Goal: Task Accomplishment & Management: Complete application form

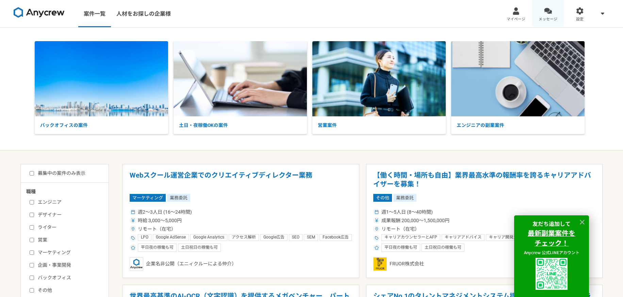
click at [548, 9] on div at bounding box center [548, 11] width 8 height 8
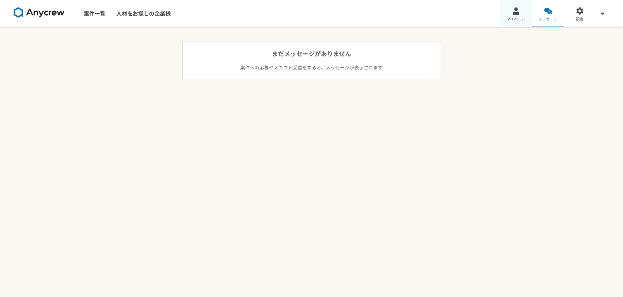
click at [521, 12] on link "マイページ" at bounding box center [516, 13] width 32 height 27
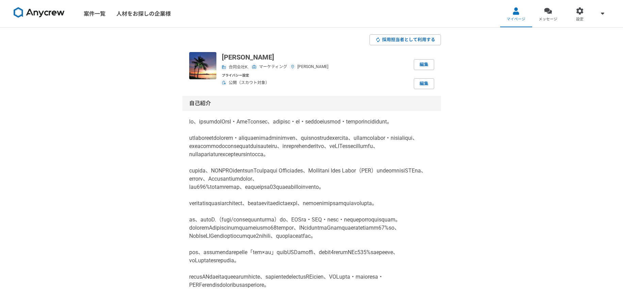
click at [41, 10] on img at bounding box center [39, 12] width 51 height 11
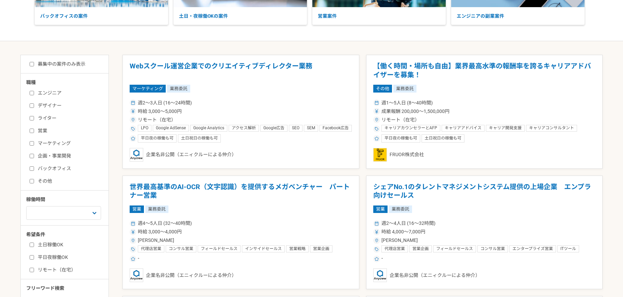
scroll to position [111, 0]
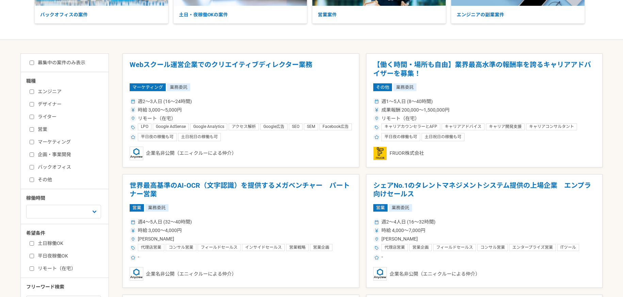
click at [31, 144] on input "マーケティング" at bounding box center [32, 142] width 4 height 4
checkbox input "true"
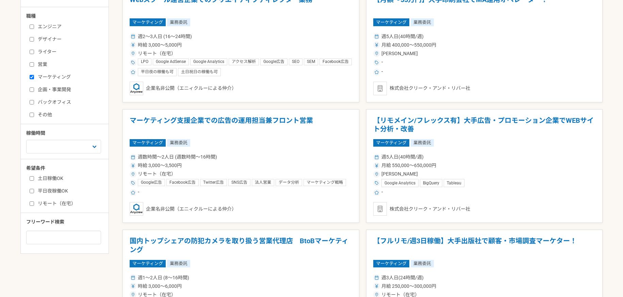
scroll to position [182, 0]
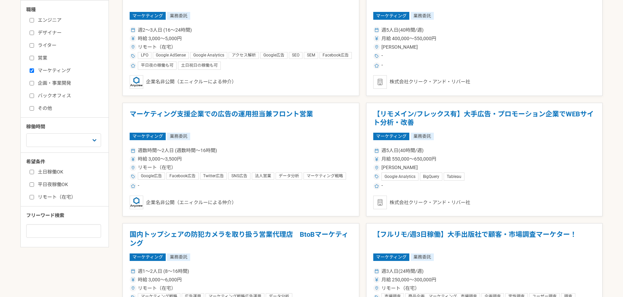
click at [33, 197] on input "リモート（在宅）" at bounding box center [32, 197] width 4 height 4
checkbox input "true"
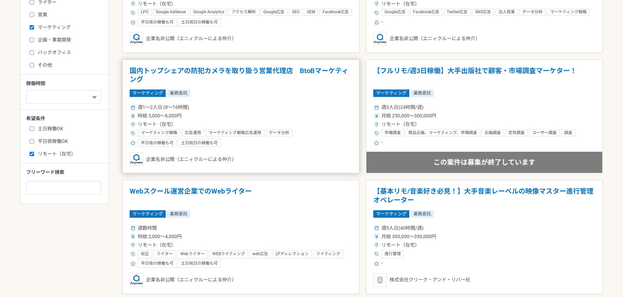
scroll to position [234, 0]
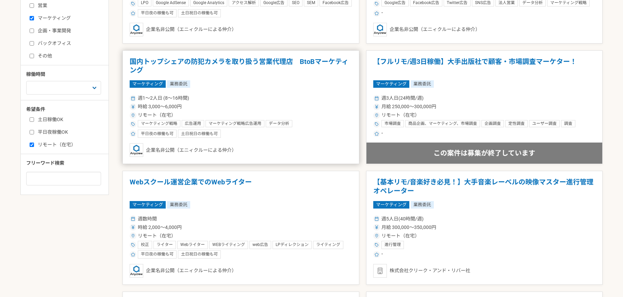
click at [234, 106] on div "時給 3,000〜6,000円" at bounding box center [241, 106] width 223 height 7
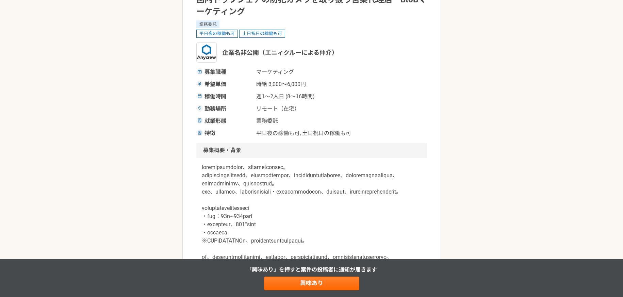
scroll to position [70, 0]
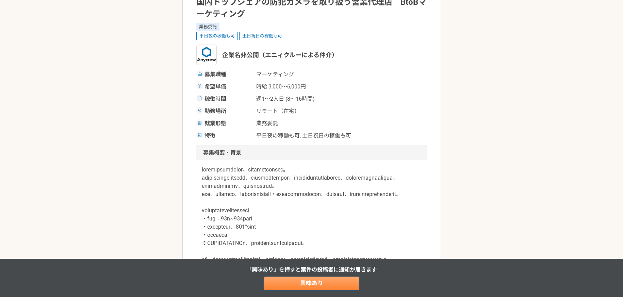
click at [290, 289] on link "興味あり" at bounding box center [311, 284] width 95 height 14
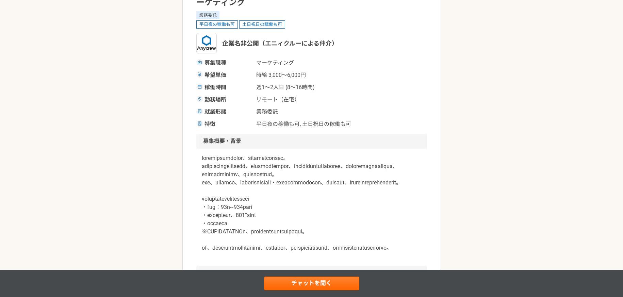
scroll to position [79, 0]
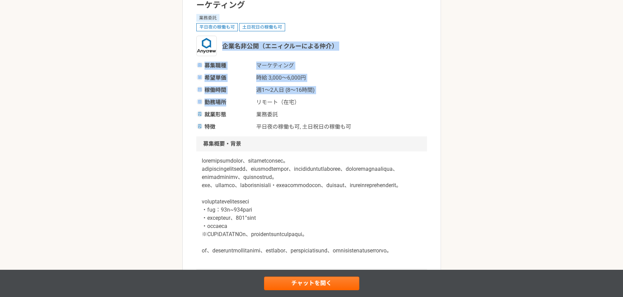
drag, startPoint x: 224, startPoint y: 46, endPoint x: 233, endPoint y: 99, distance: 54.3
click at [233, 99] on div "マーケティング 国内トップシェアの防犯カメラを取り扱う営業代理店　BtoBマーケティング 業務委託 平日夜の稼働も可 土日祝日の稼働も可 企業名非公開（エニィ…" at bounding box center [311, 54] width 231 height 154
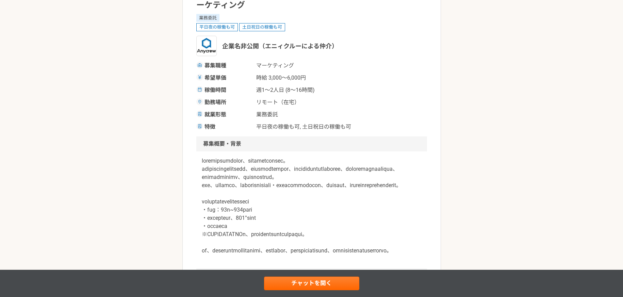
click at [238, 85] on div "募集職種 マーケティング 希望単価 時給 3,000〜6,000円 稼働時間 週1〜2人日 (8〜16時間) 勤務場所 リモート（在宅） 就業形態 業務委託 …" at bounding box center [311, 96] width 231 height 69
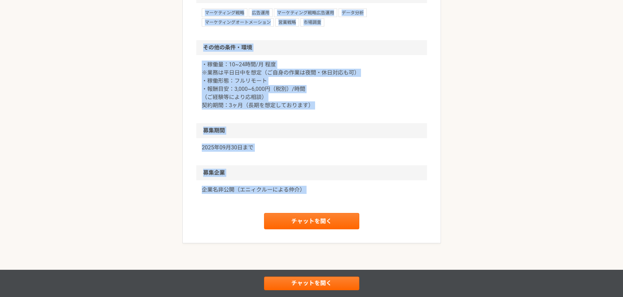
scroll to position [750, 0]
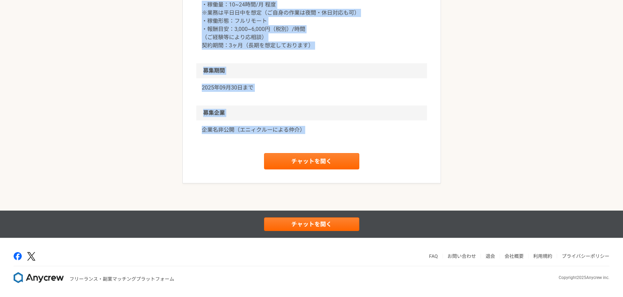
drag, startPoint x: 223, startPoint y: 46, endPoint x: 314, endPoint y: 136, distance: 129.0
copy article "loremi（dolorsitame） cons adipisc elit se 9,638〜0,420d eius t7〜9in (4〜22ut) labo…"
click at [309, 166] on link "チャットを開く" at bounding box center [311, 161] width 95 height 16
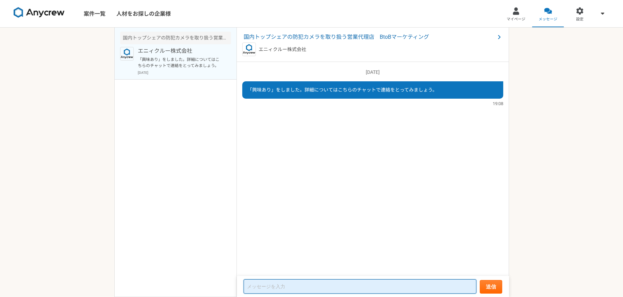
click at [290, 283] on textarea at bounding box center [360, 286] width 233 height 14
paste textarea "loremi doloR.sit ame、CONsectetura・EliT／SedDoeiusmodtemporinci。utla etdoloremagn…"
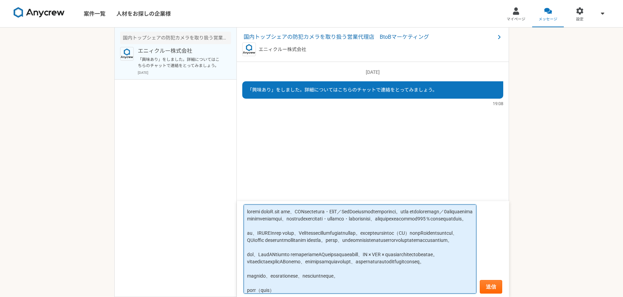
click at [244, 212] on textarea at bounding box center [360, 249] width 233 height 89
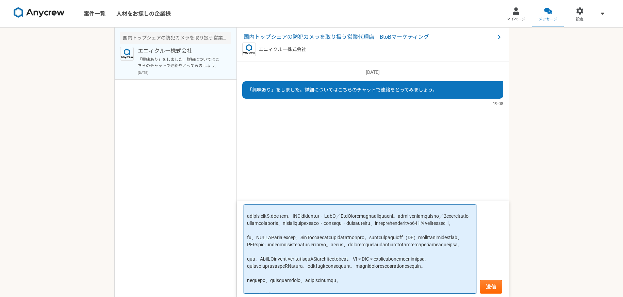
scroll to position [14, 0]
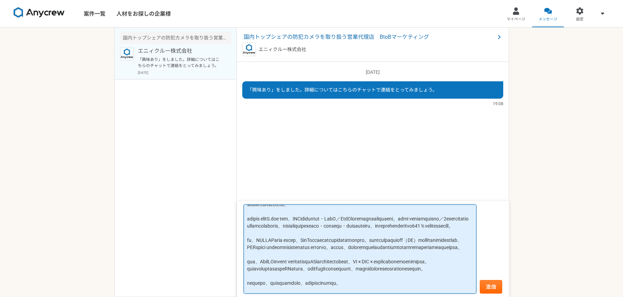
drag, startPoint x: 367, startPoint y: 225, endPoint x: 407, endPoint y: 223, distance: 39.5
click at [407, 223] on textarea at bounding box center [360, 249] width 233 height 89
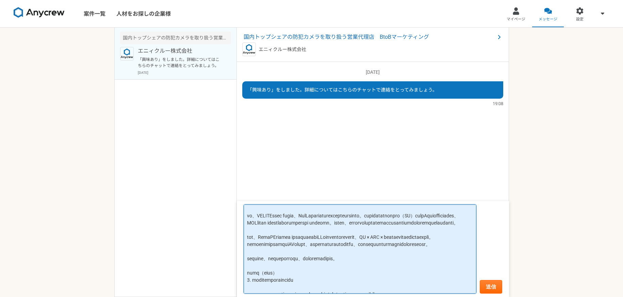
scroll to position [47, 0]
click at [363, 228] on textarea at bounding box center [360, 249] width 233 height 89
click at [355, 245] on textarea at bounding box center [360, 249] width 233 height 89
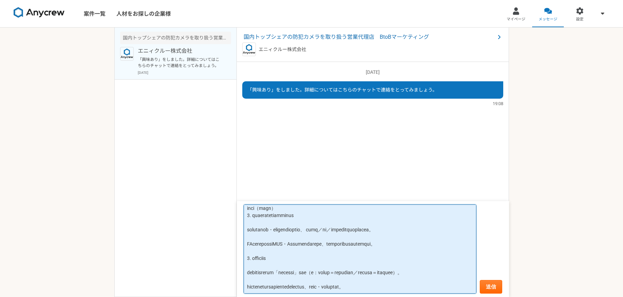
scroll to position [120, 0]
click at [361, 249] on textarea at bounding box center [360, 249] width 233 height 89
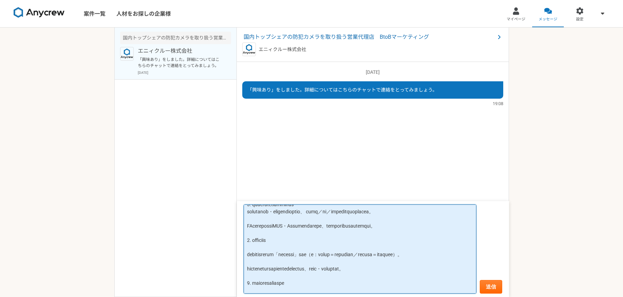
scroll to position [140, 0]
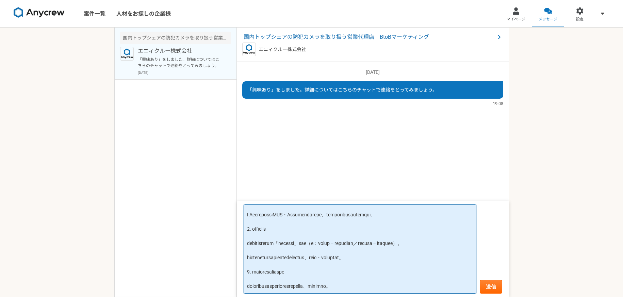
click at [271, 273] on textarea at bounding box center [360, 249] width 233 height 89
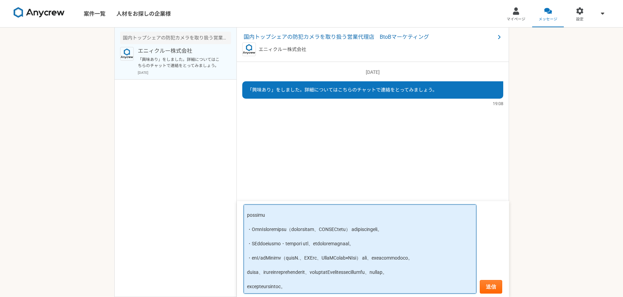
scroll to position [336, 0]
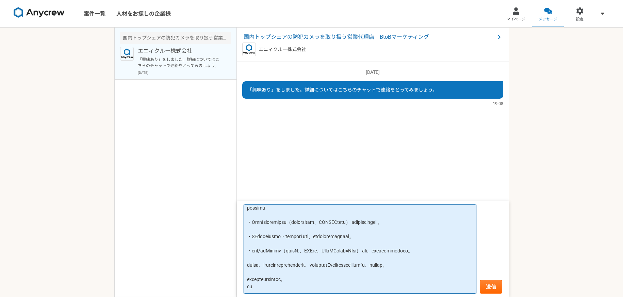
type textarea "loremipsumd。 sitaM.consectetu。 adipis elitS.doe tem、INCididuntut・LabO／EtdOlorem…"
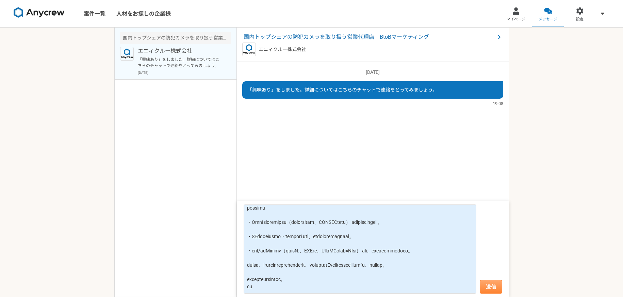
drag, startPoint x: 509, startPoint y: 281, endPoint x: 486, endPoint y: 287, distance: 23.6
click at [487, 287] on div "案件一覧 人材をお探しの企業様 マイページ メッセージ 設定 国内トップシェアの防犯カメラを取り扱う営業代理店　BtoBマーケティング エニィクルー株式会社 …" at bounding box center [311, 148] width 623 height 297
click at [486, 287] on button "送信" at bounding box center [491, 287] width 22 height 14
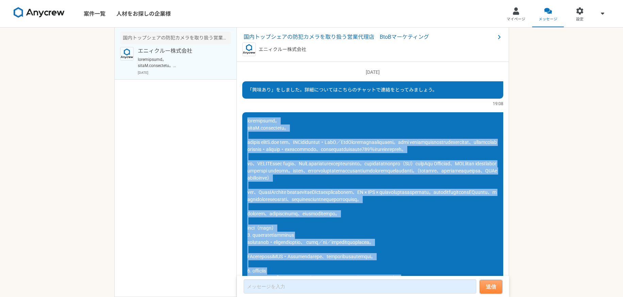
scroll to position [253, 0]
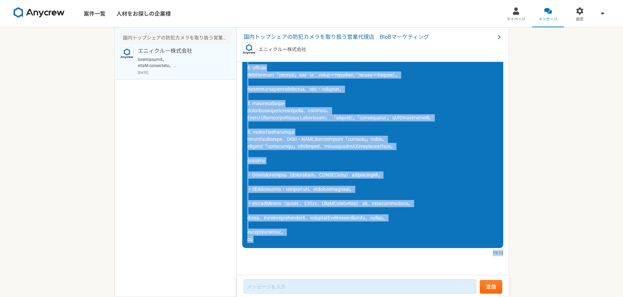
click at [321, 162] on div at bounding box center [372, 78] width 261 height 339
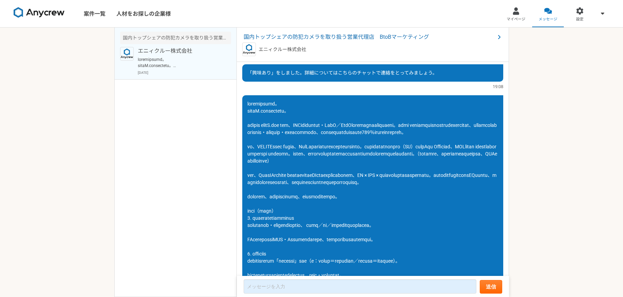
scroll to position [0, 0]
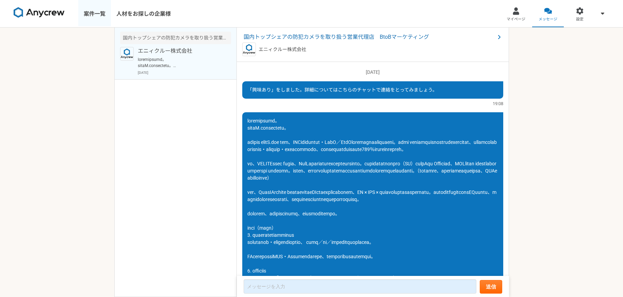
click at [87, 16] on link "案件一覧" at bounding box center [94, 13] width 33 height 27
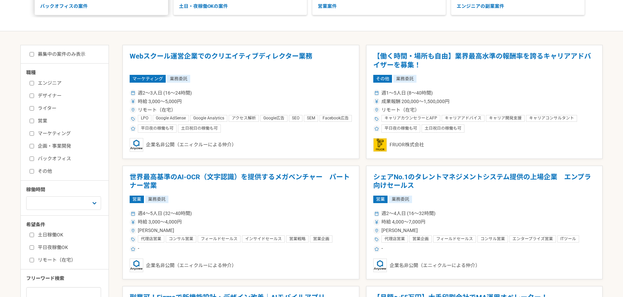
scroll to position [123, 0]
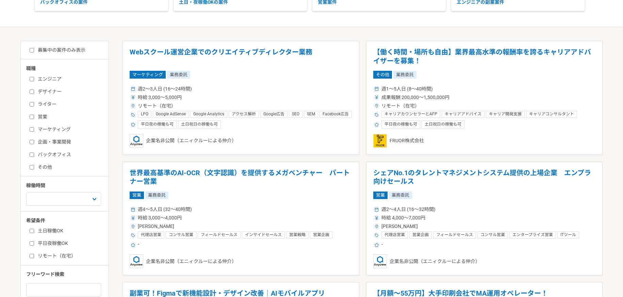
click at [32, 128] on input "マーケティング" at bounding box center [32, 129] width 4 height 4
checkbox input "true"
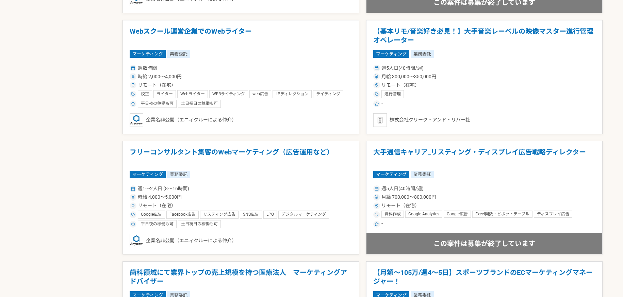
scroll to position [508, 0]
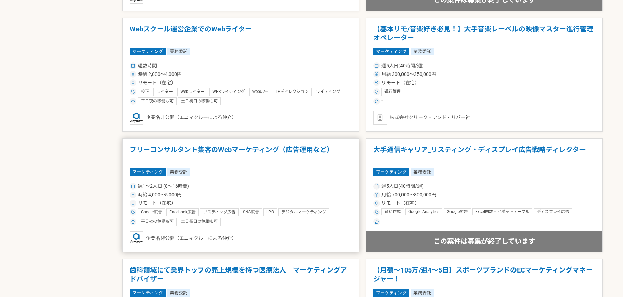
click at [220, 185] on div "週1〜2人日 (8〜16時間)" at bounding box center [241, 186] width 223 height 7
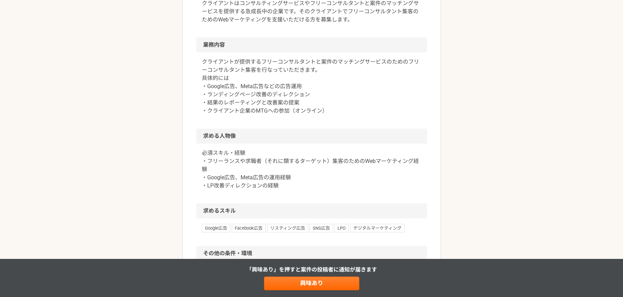
scroll to position [240, 0]
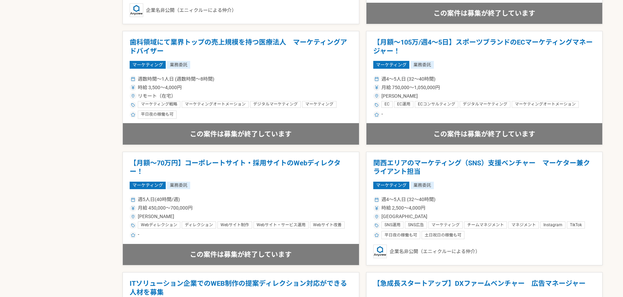
scroll to position [745, 0]
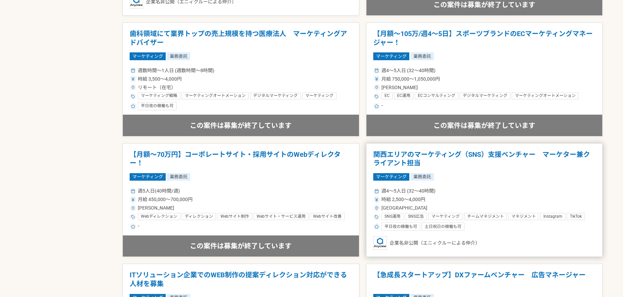
click at [479, 165] on h1 "関西エリアのマーケティング（SNS）支援ベンチャー　マーケター兼クライアント担当" at bounding box center [484, 158] width 223 height 17
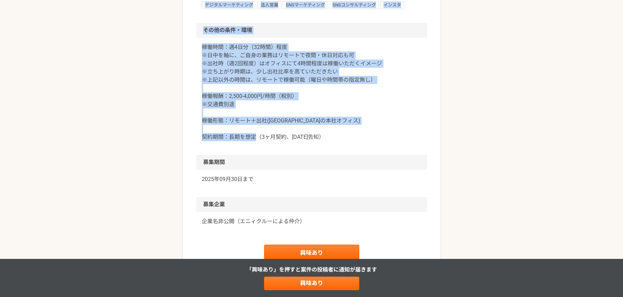
scroll to position [748, 0]
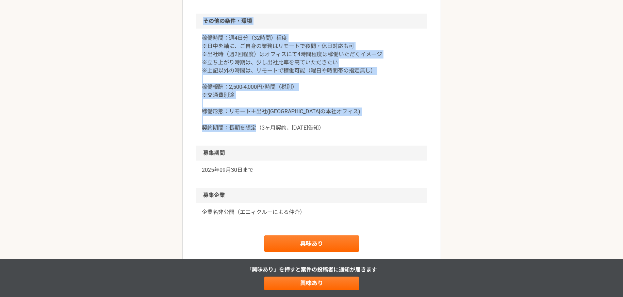
drag, startPoint x: 223, startPoint y: 61, endPoint x: 259, endPoint y: 200, distance: 144.3
click at [259, 146] on div "稼働時間：週4日分（32時間）程度 ※日中を軸に、ご自身の業務はリモートで夜間・休日対応も可 ※出社時（週2回程度）はオフィスにて4時間程度は稼働いただくイメ…" at bounding box center [311, 87] width 231 height 117
